Goal: Task Accomplishment & Management: Complete application form

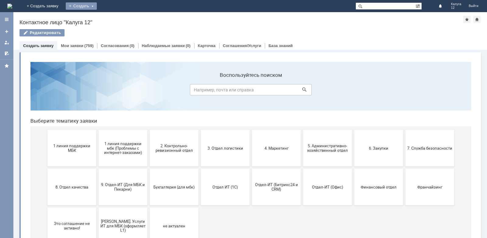
click at [97, 6] on div "Создать" at bounding box center [81, 5] width 31 height 7
click at [113, 17] on link "Заявка" at bounding box center [90, 18] width 46 height 7
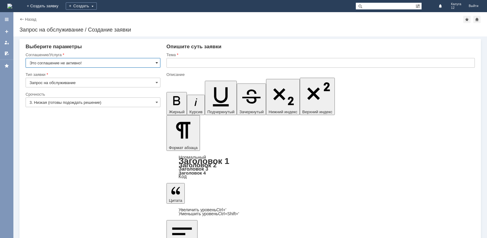
click at [157, 62] on span at bounding box center [156, 63] width 2 height 5
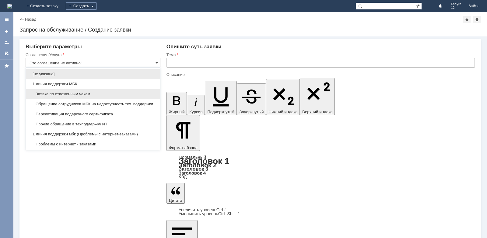
click at [102, 93] on span "Заявка по отложенным чекам" at bounding box center [93, 94] width 127 height 5
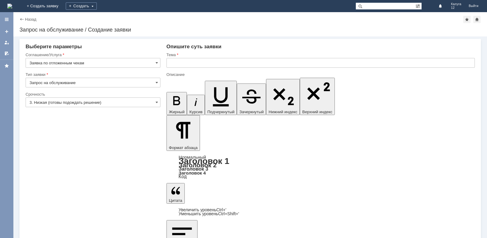
type input "Заявка по отложенным чекам"
click at [174, 61] on input "text" at bounding box center [320, 63] width 308 height 10
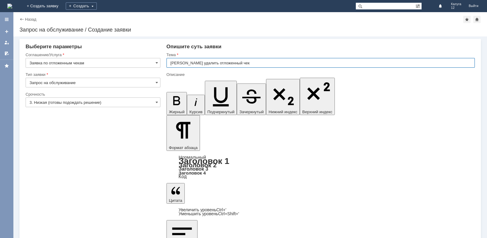
type input "[PERSON_NAME] удалить отложенный чек"
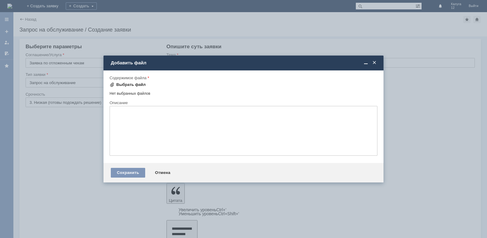
click at [127, 85] on div "Выбрать файл" at bounding box center [131, 84] width 30 height 5
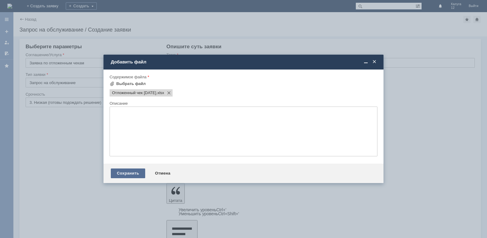
click at [127, 175] on div "Сохранить" at bounding box center [128, 174] width 34 height 10
